Goal: Task Accomplishment & Management: Complete application form

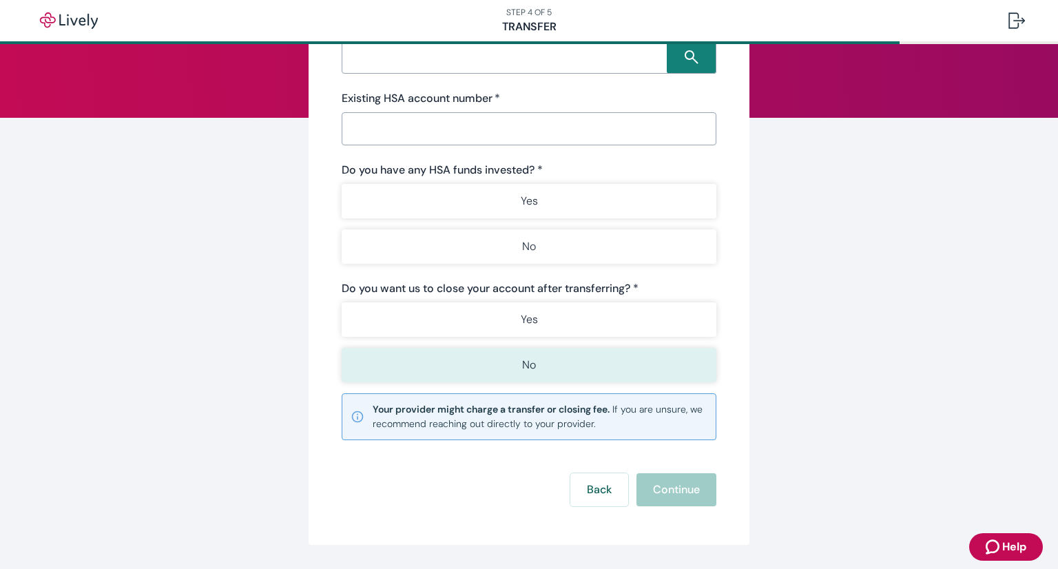
scroll to position [174, 0]
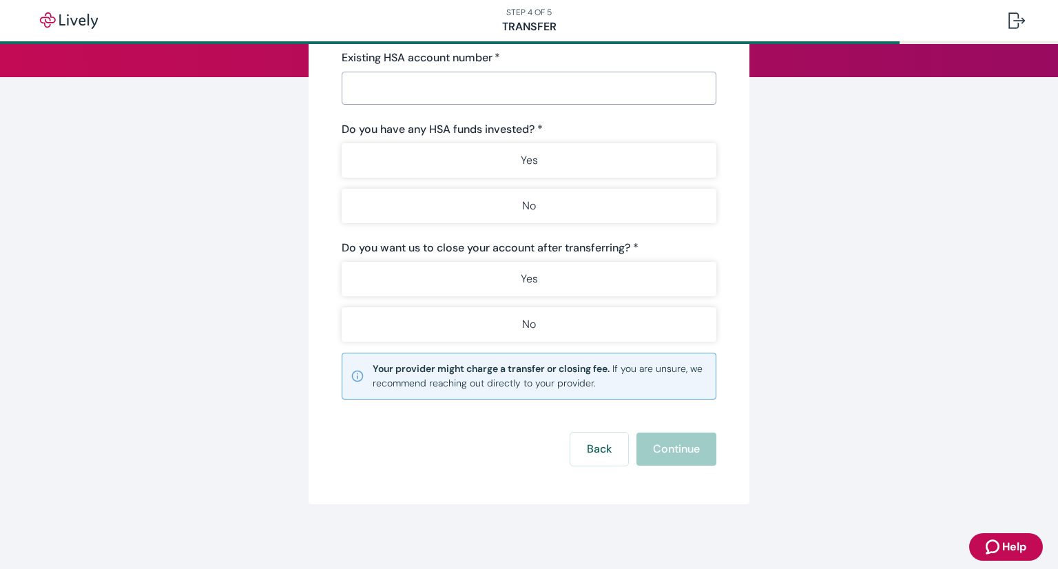
click at [605, 463] on div "Start your Transfer Existing HSA provider * ​ Existing HSA account number   * ​…" at bounding box center [528, 202] width 441 height 603
click at [598, 452] on button "Back" at bounding box center [599, 448] width 58 height 33
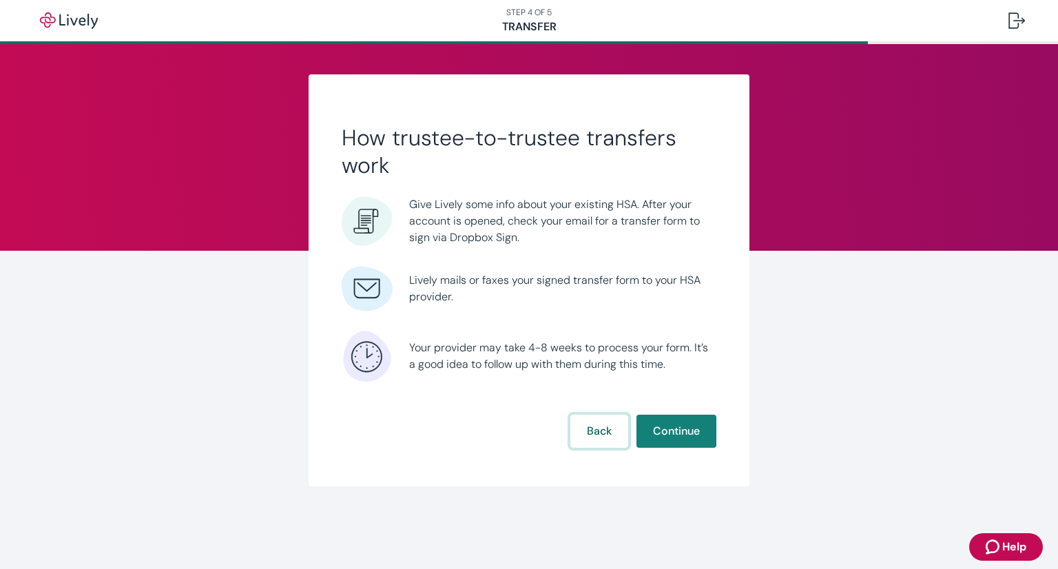
click at [606, 441] on button "Back" at bounding box center [599, 431] width 58 height 33
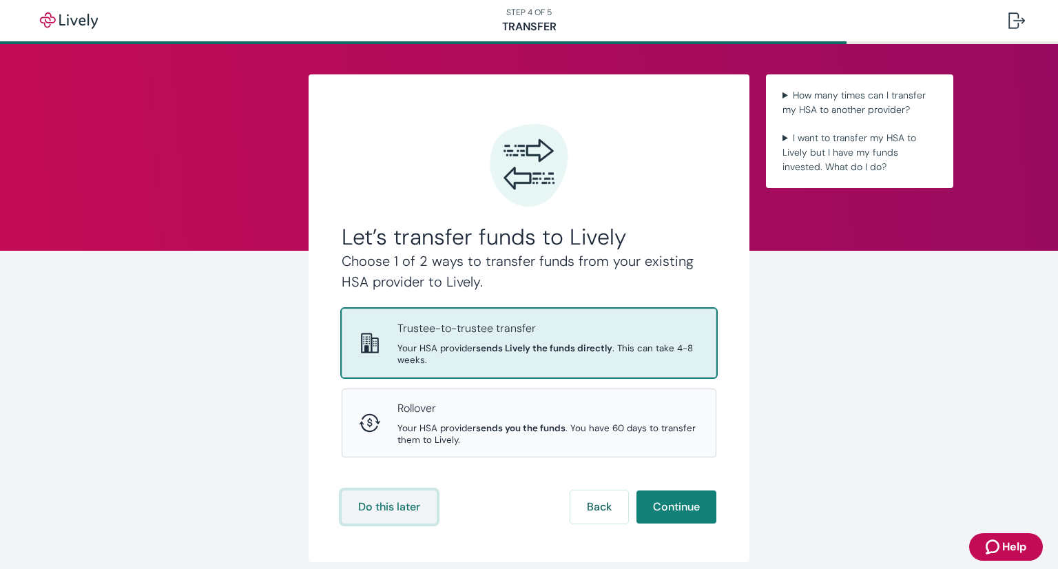
click at [373, 512] on button "Do this later" at bounding box center [389, 506] width 95 height 33
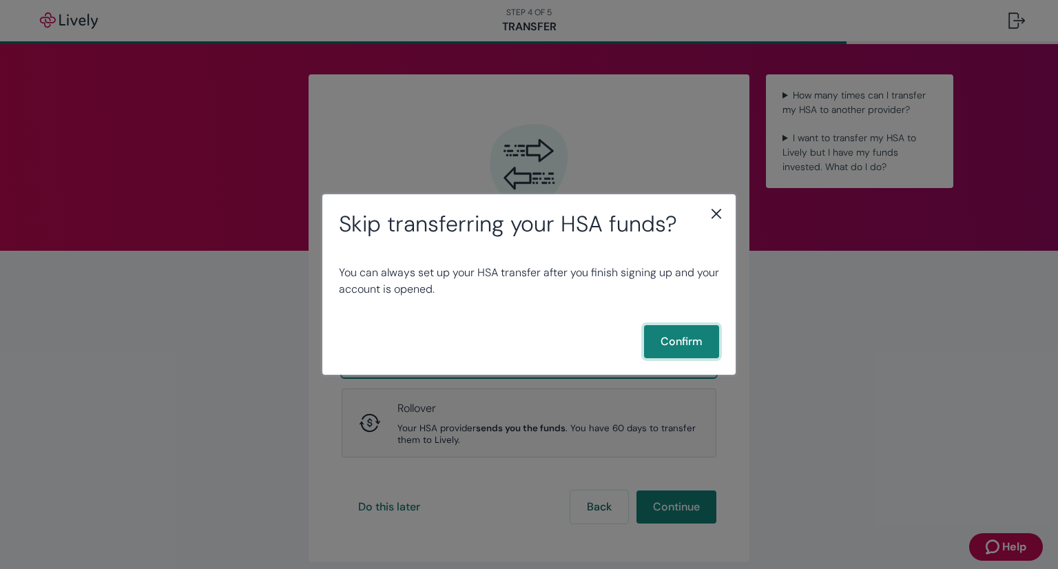
click at [691, 341] on button "Confirm" at bounding box center [681, 341] width 75 height 33
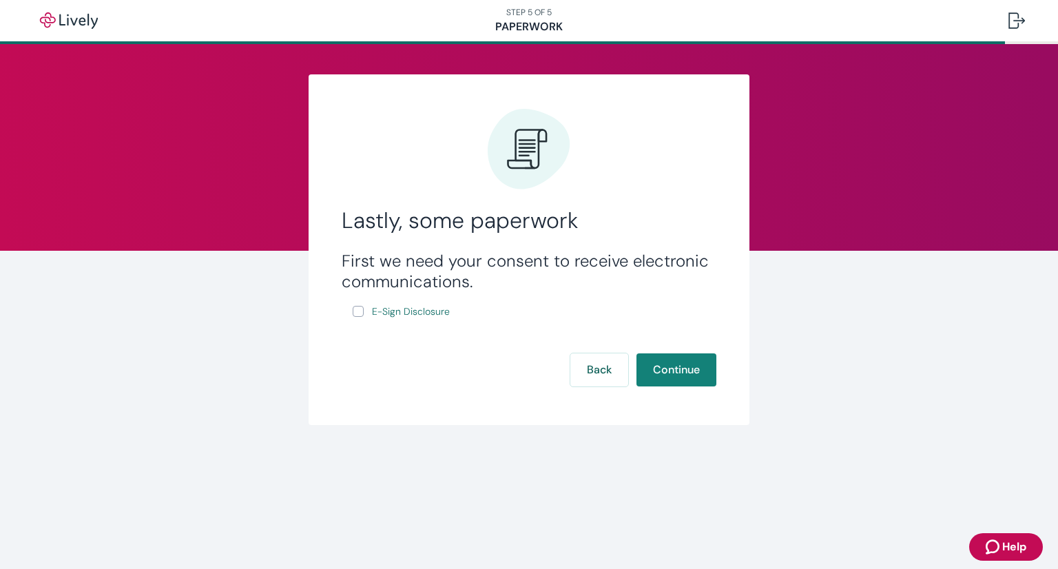
click at [359, 312] on input "E-Sign Disclosure" at bounding box center [358, 311] width 11 height 11
checkbox input "true"
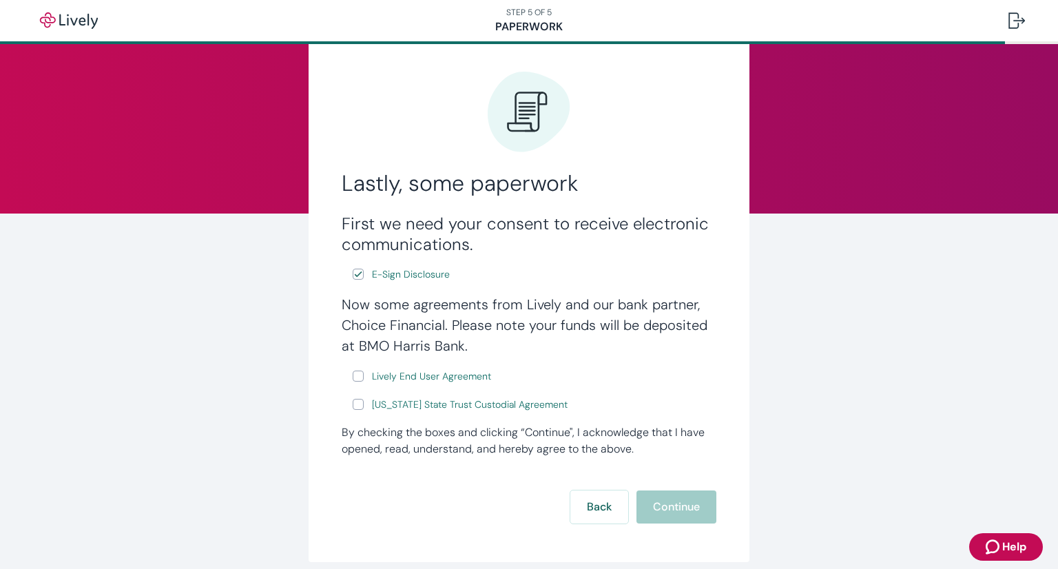
scroll to position [69, 0]
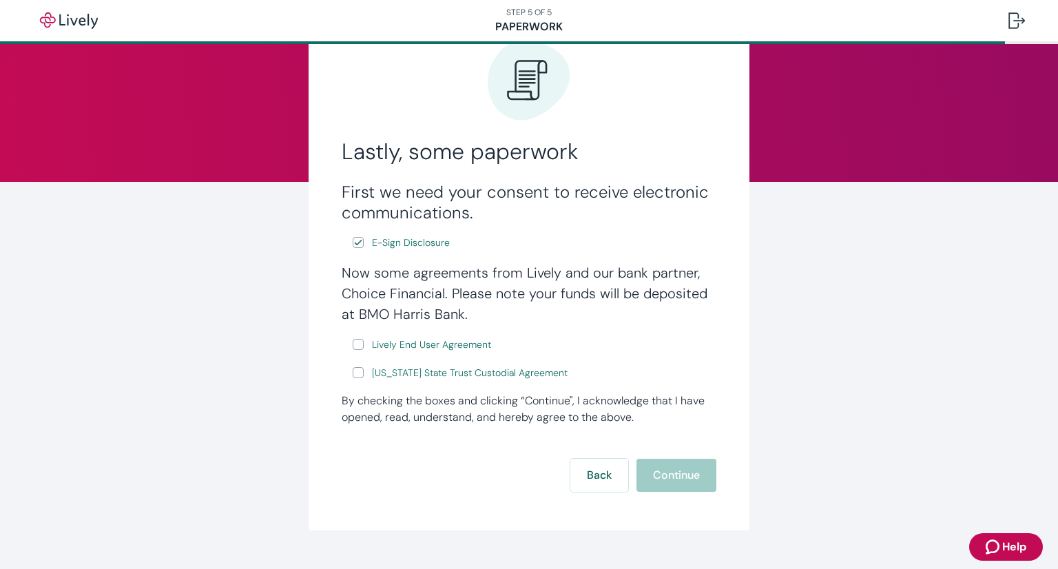
click at [355, 348] on input "Lively End User Agreement" at bounding box center [358, 344] width 11 height 11
checkbox input "true"
click at [355, 368] on input "[US_STATE] State Trust Custodial Agreement" at bounding box center [358, 372] width 11 height 11
checkbox input "true"
click at [691, 481] on button "Continue" at bounding box center [676, 475] width 80 height 33
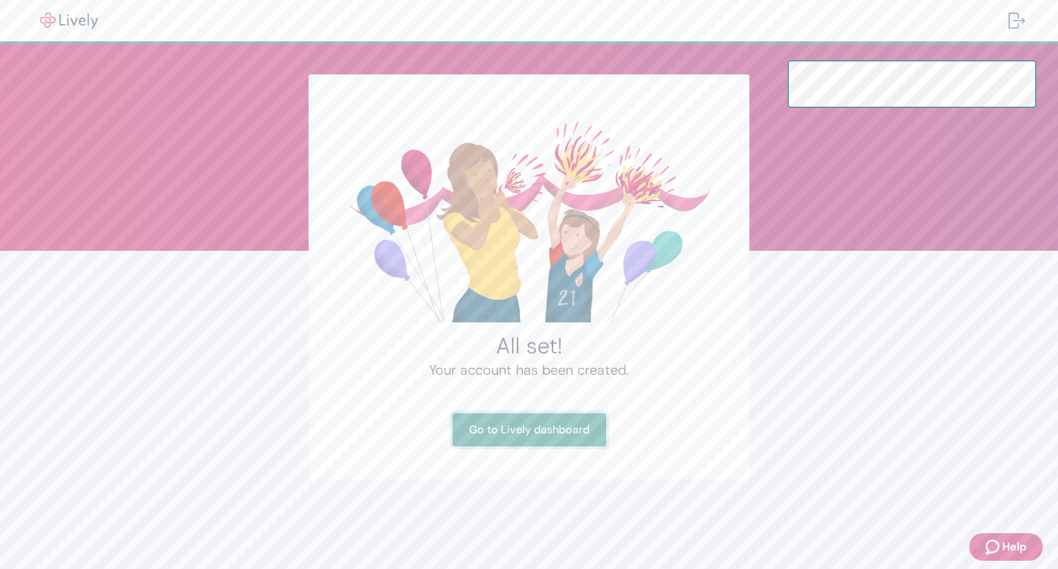
click at [568, 433] on link "Go to Lively dashboard" at bounding box center [529, 429] width 154 height 33
